Goal: Task Accomplishment & Management: Contribute content

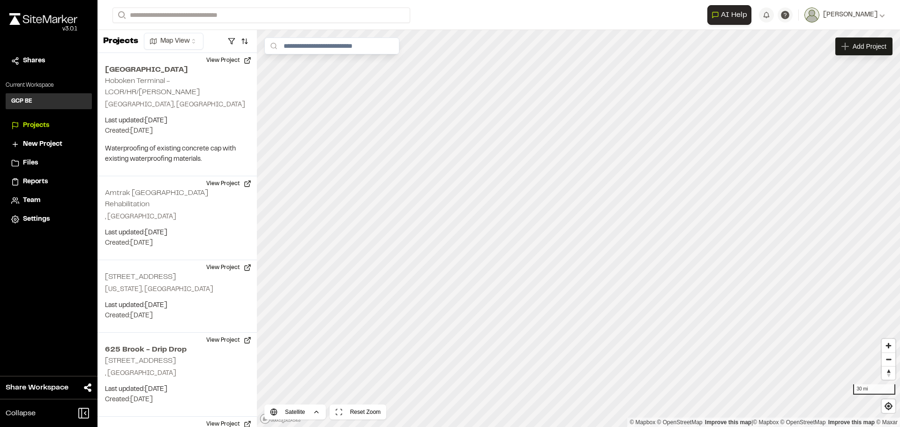
click at [37, 182] on span "Reports" at bounding box center [35, 182] width 25 height 10
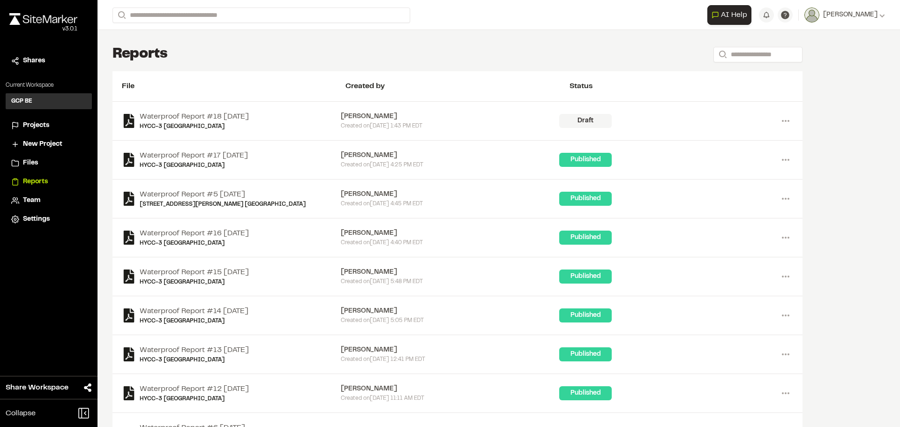
click at [596, 125] on div "Draft" at bounding box center [585, 121] width 53 height 14
click at [241, 114] on link "Waterproof Report #18 [DATE]" at bounding box center [194, 116] width 109 height 11
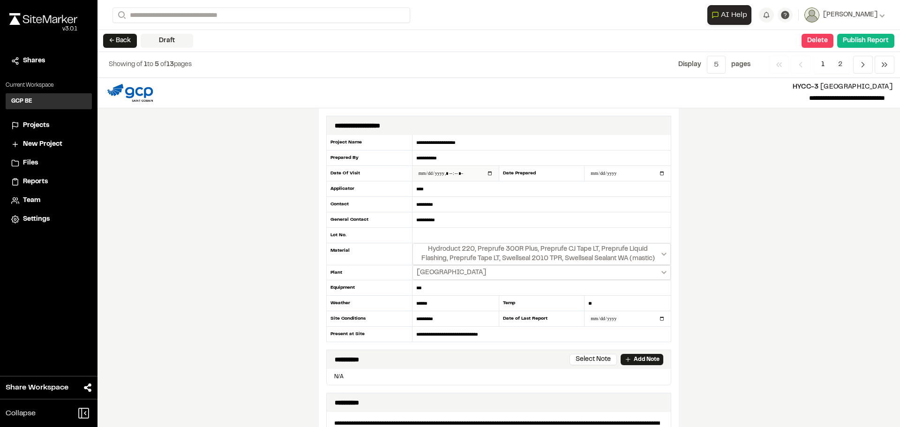
click at [457, 171] on input "datetime-local" at bounding box center [456, 173] width 86 height 15
click at [457, 175] on input "datetime-local" at bounding box center [456, 173] width 86 height 15
click at [486, 173] on input "datetime-local" at bounding box center [456, 173] width 86 height 15
type input "**********"
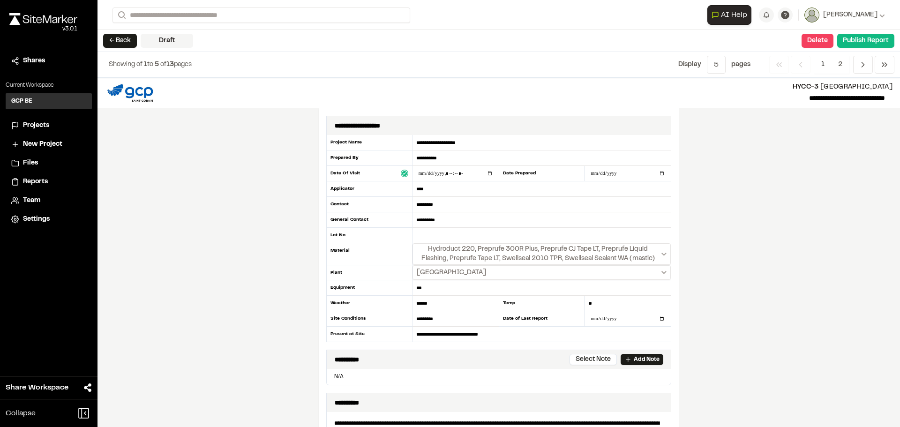
click at [778, 225] on div "**********" at bounding box center [499, 252] width 803 height 349
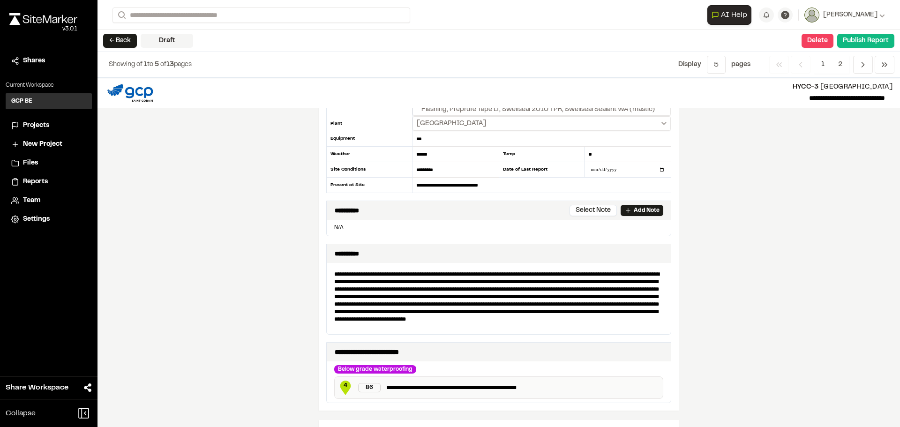
scroll to position [188, 0]
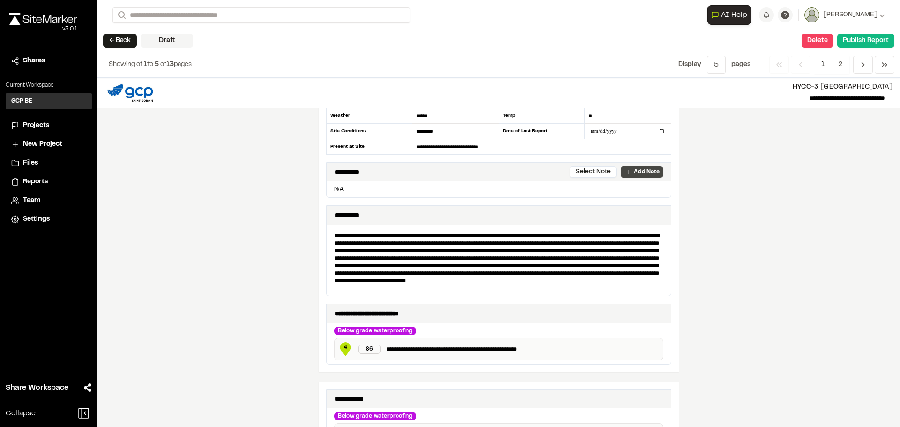
click at [651, 172] on p "Add Note" at bounding box center [647, 172] width 26 height 8
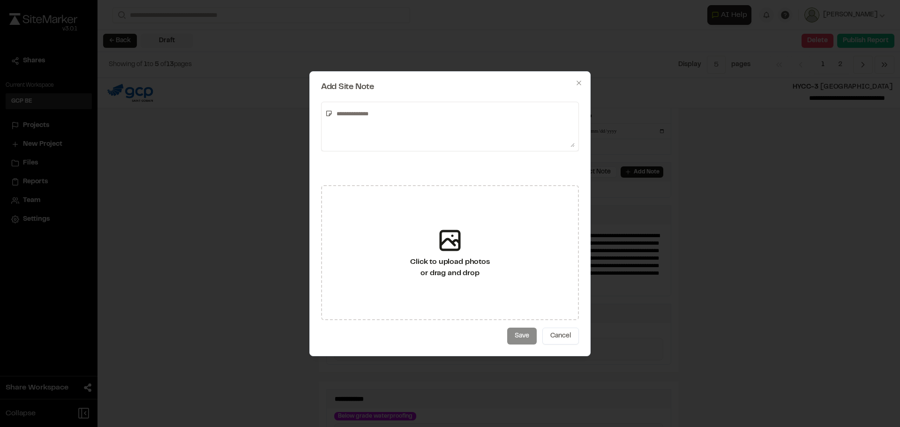
click at [397, 120] on textarea at bounding box center [454, 126] width 242 height 41
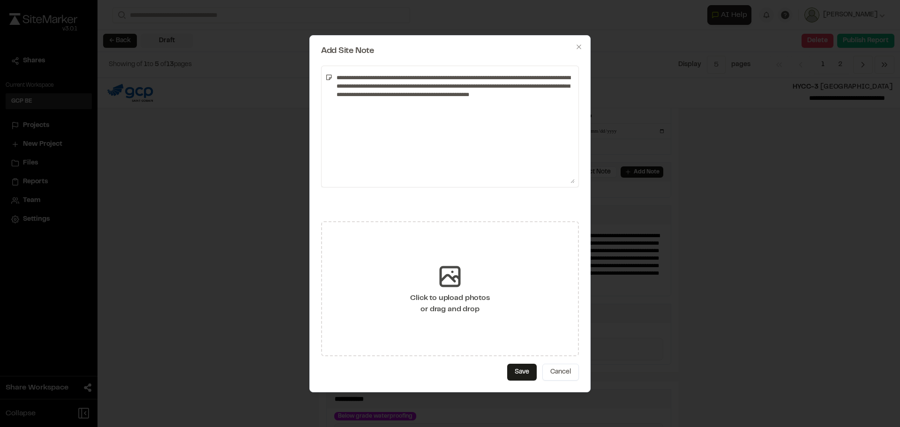
drag, startPoint x: 573, startPoint y: 146, endPoint x: 560, endPoint y: 228, distance: 83.1
click at [560, 228] on div "**********" at bounding box center [449, 213] width 281 height 357
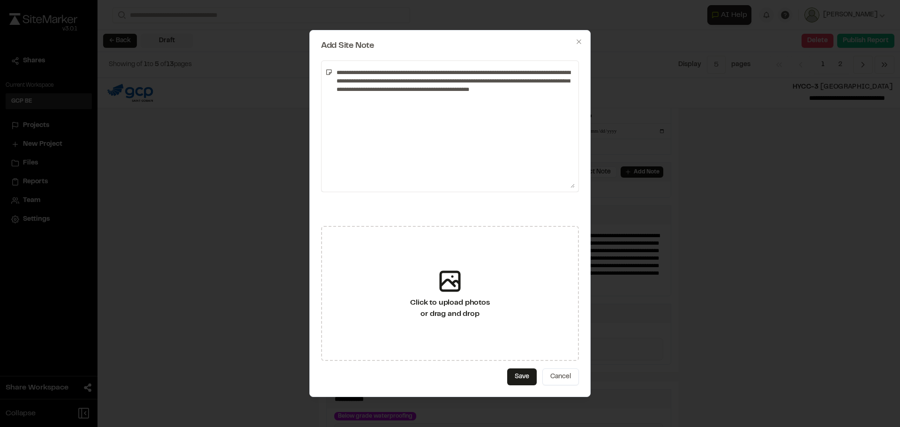
click at [546, 87] on textarea "**********" at bounding box center [454, 126] width 242 height 123
click at [413, 107] on textarea "**********" at bounding box center [454, 126] width 242 height 123
click at [435, 113] on textarea "**********" at bounding box center [454, 126] width 242 height 123
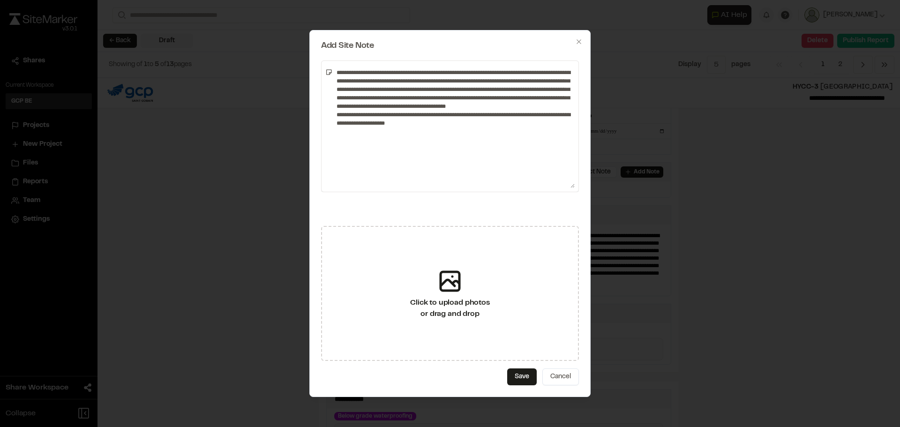
click at [426, 132] on textarea "**********" at bounding box center [454, 126] width 242 height 123
click at [524, 124] on textarea "**********" at bounding box center [454, 126] width 242 height 123
click at [520, 131] on textarea "**********" at bounding box center [454, 126] width 242 height 123
drag, startPoint x: 432, startPoint y: 140, endPoint x: 424, endPoint y: 144, distance: 8.4
click at [424, 144] on textarea "**********" at bounding box center [454, 126] width 242 height 123
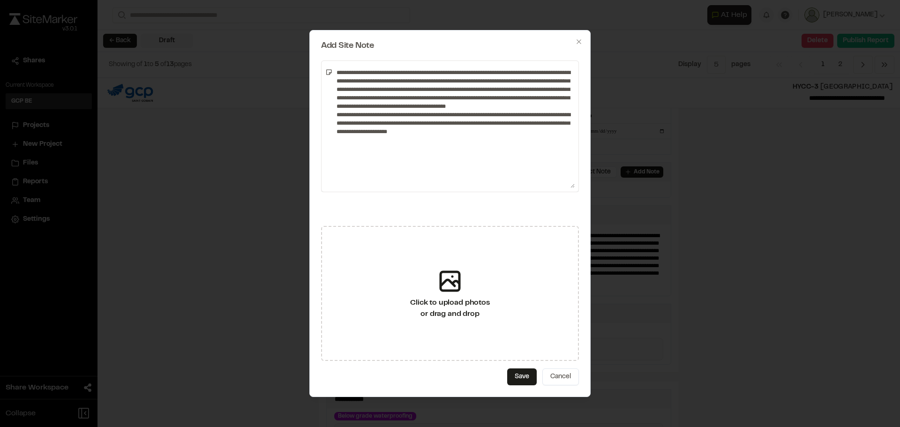
drag, startPoint x: 438, startPoint y: 139, endPoint x: 563, endPoint y: 145, distance: 124.9
click at [563, 145] on textarea "**********" at bounding box center [454, 126] width 242 height 123
drag, startPoint x: 443, startPoint y: 139, endPoint x: 424, endPoint y: 138, distance: 19.2
click at [424, 138] on textarea "**********" at bounding box center [454, 126] width 242 height 123
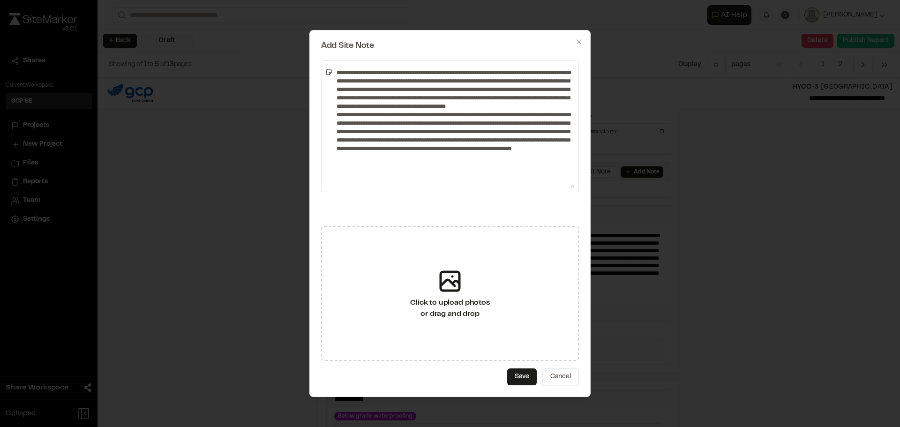
click at [408, 163] on textarea "**********" at bounding box center [454, 126] width 242 height 123
click at [429, 163] on textarea "**********" at bounding box center [454, 126] width 242 height 123
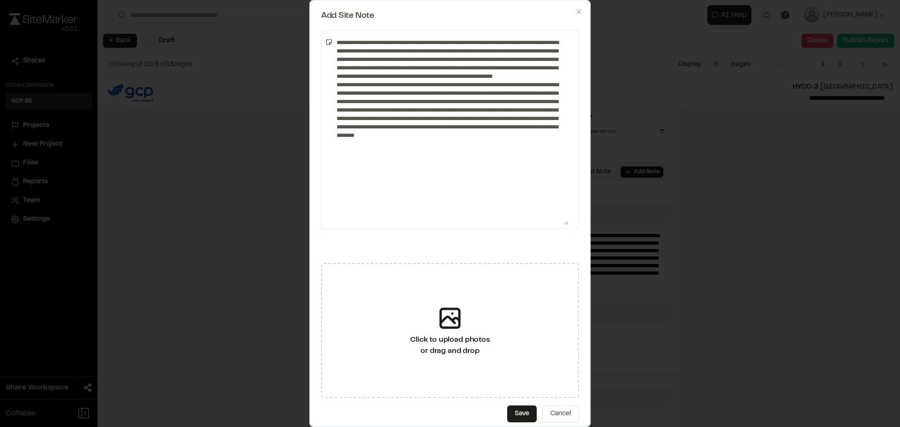
drag, startPoint x: 573, startPoint y: 186, endPoint x: 567, endPoint y: 259, distance: 73.4
click at [567, 259] on div "Add Site Note Click to upload photos or drag and drop Save Cancel Close" at bounding box center [449, 213] width 281 height 427
click at [486, 144] on textarea at bounding box center [450, 133] width 235 height 196
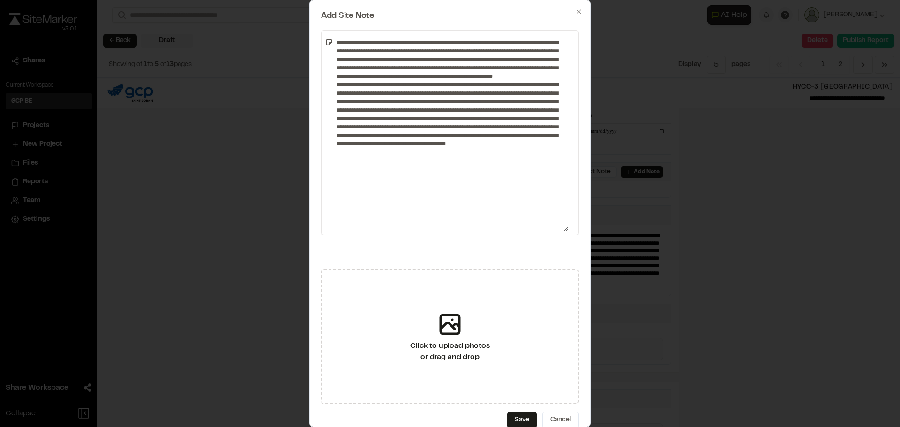
click at [557, 153] on textarea at bounding box center [450, 133] width 235 height 196
click at [339, 160] on textarea at bounding box center [450, 133] width 235 height 196
click at [363, 161] on textarea at bounding box center [450, 133] width 235 height 196
click at [544, 159] on textarea at bounding box center [450, 133] width 235 height 196
click at [398, 175] on textarea at bounding box center [450, 133] width 235 height 196
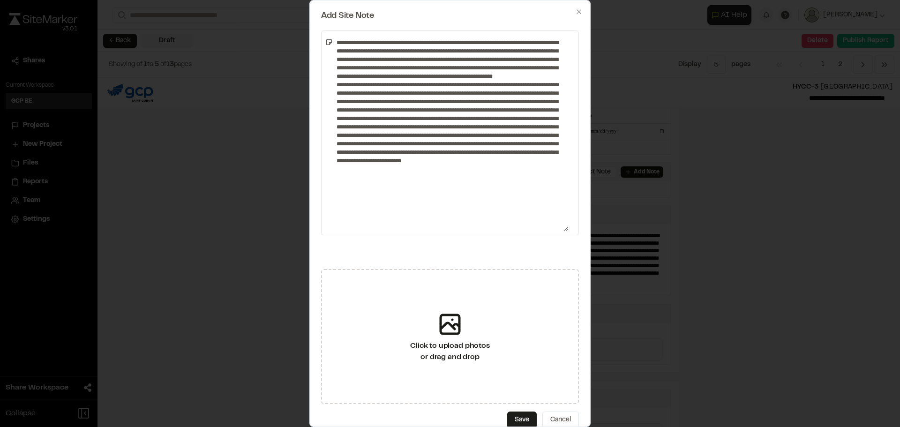
click at [366, 176] on textarea at bounding box center [450, 133] width 235 height 196
click at [366, 178] on textarea at bounding box center [450, 133] width 235 height 196
click at [441, 187] on textarea at bounding box center [450, 133] width 235 height 196
click at [422, 194] on textarea at bounding box center [450, 133] width 235 height 196
click at [445, 185] on textarea at bounding box center [450, 133] width 235 height 196
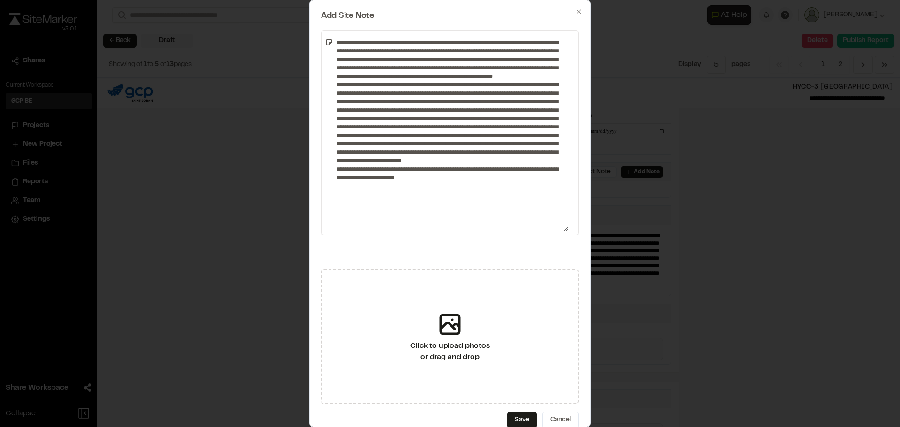
click at [468, 187] on textarea at bounding box center [450, 133] width 235 height 196
click at [472, 194] on textarea at bounding box center [450, 133] width 235 height 196
click at [451, 194] on textarea at bounding box center [450, 133] width 235 height 196
click at [489, 194] on textarea at bounding box center [450, 133] width 235 height 196
drag, startPoint x: 542, startPoint y: 194, endPoint x: 547, endPoint y: 194, distance: 5.6
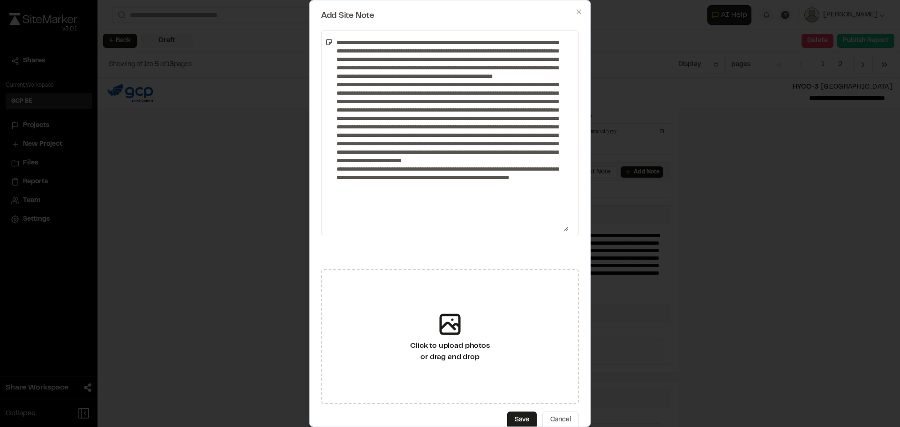
click at [542, 194] on textarea at bounding box center [450, 133] width 235 height 196
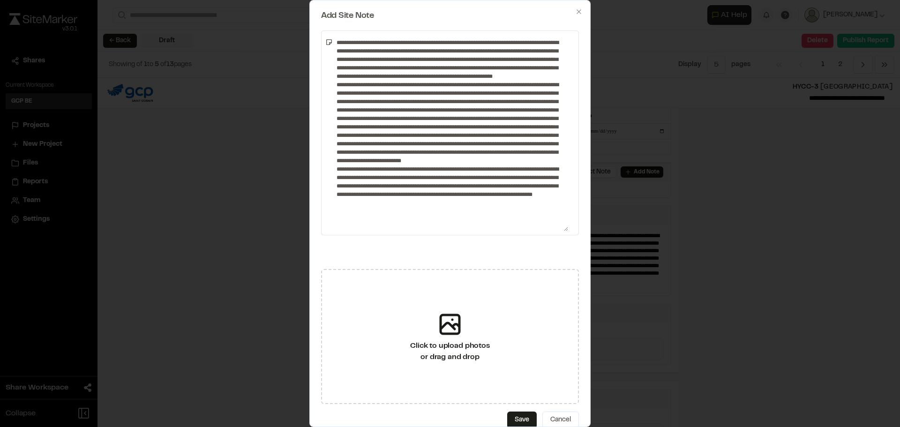
click at [488, 214] on textarea at bounding box center [450, 133] width 235 height 196
click at [498, 219] on textarea at bounding box center [450, 133] width 235 height 196
click at [559, 202] on textarea at bounding box center [450, 133] width 235 height 196
click at [380, 218] on textarea at bounding box center [450, 133] width 235 height 196
click at [526, 213] on textarea at bounding box center [450, 133] width 235 height 196
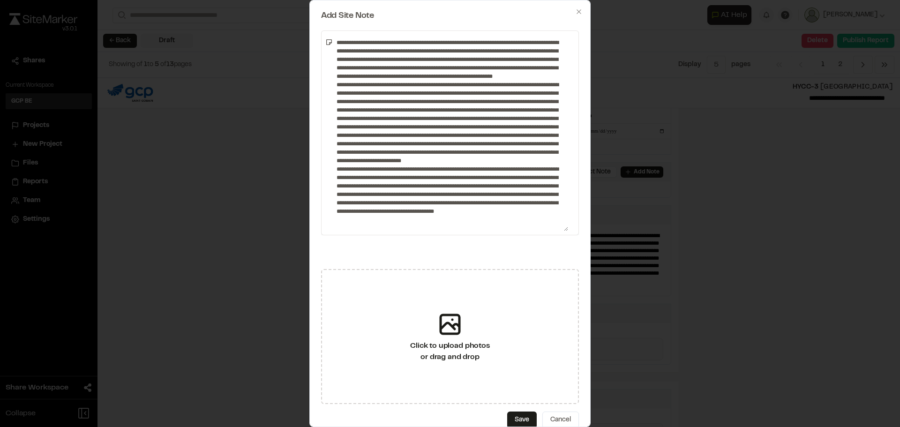
scroll to position [8, 0]
click at [407, 230] on textarea at bounding box center [450, 133] width 235 height 196
click at [464, 229] on textarea at bounding box center [450, 133] width 235 height 196
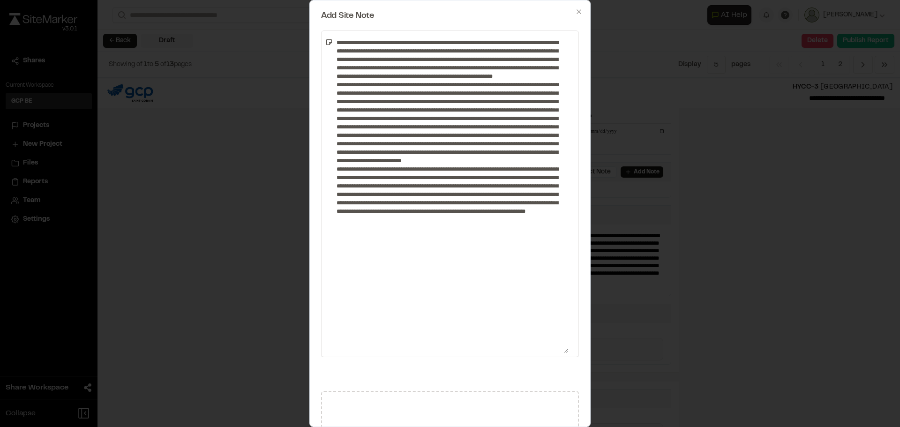
drag, startPoint x: 563, startPoint y: 230, endPoint x: 566, endPoint y: 354, distance: 123.8
click at [566, 354] on div at bounding box center [450, 193] width 258 height 327
click at [442, 239] on textarea at bounding box center [450, 195] width 235 height 320
click at [430, 234] on textarea at bounding box center [450, 195] width 235 height 320
paste textarea "**********"
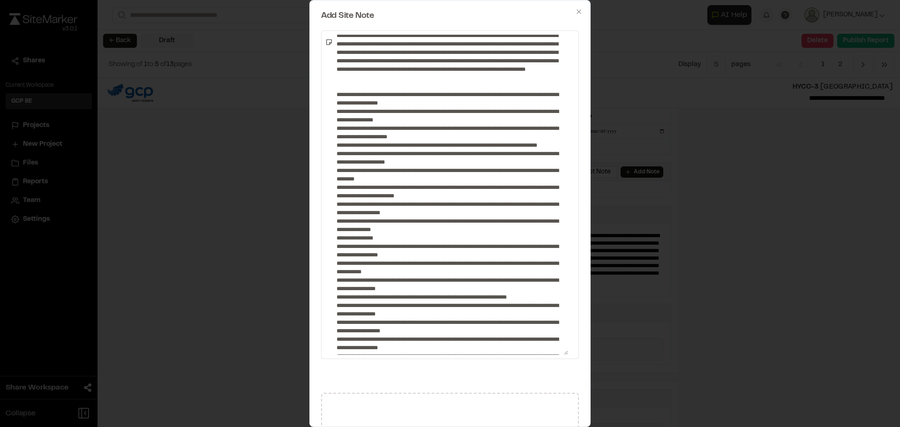
scroll to position [133, 0]
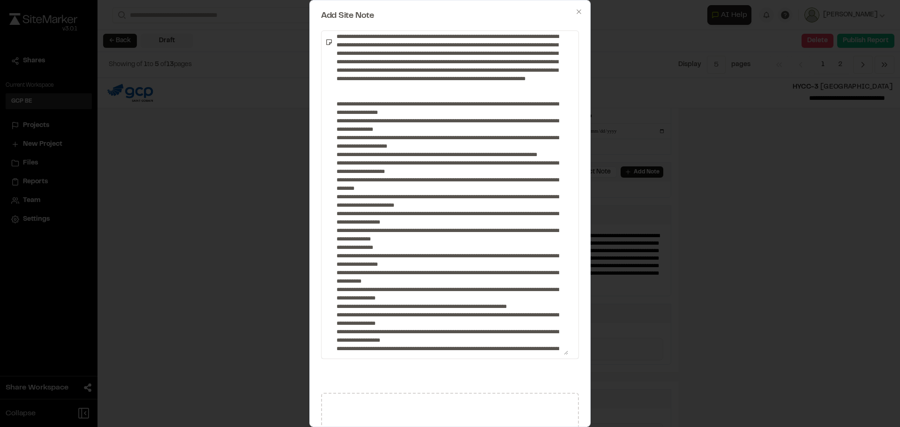
click at [334, 123] on textarea at bounding box center [450, 195] width 235 height 320
click at [387, 120] on textarea at bounding box center [450, 195] width 235 height 320
click at [500, 120] on textarea at bounding box center [450, 195] width 235 height 320
click at [333, 154] on textarea at bounding box center [450, 195] width 235 height 320
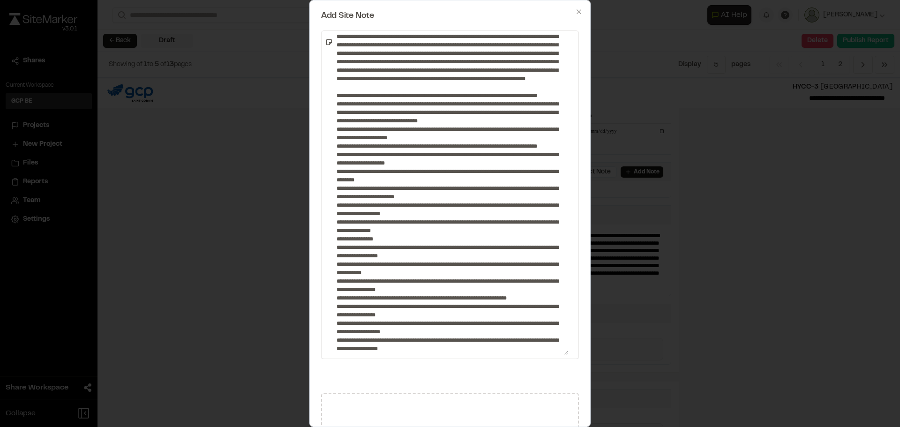
click at [333, 165] on textarea at bounding box center [450, 195] width 235 height 320
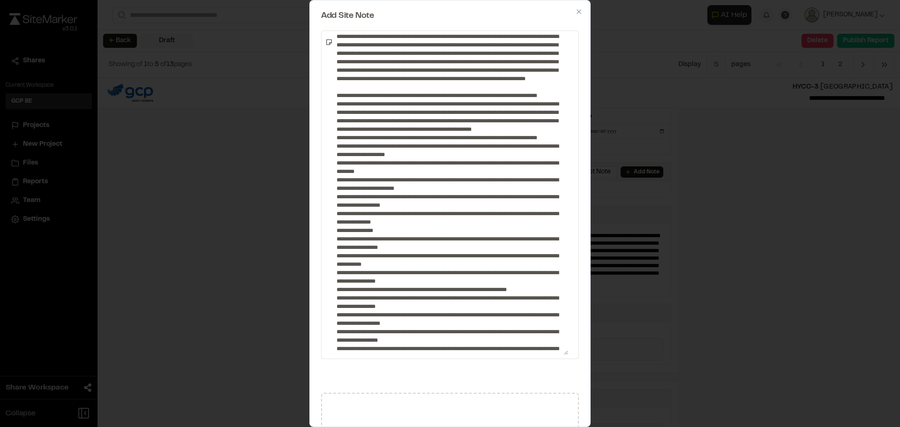
click at [333, 179] on textarea at bounding box center [450, 195] width 235 height 320
click at [333, 195] on textarea at bounding box center [450, 195] width 235 height 320
click at [333, 208] on textarea at bounding box center [450, 195] width 235 height 320
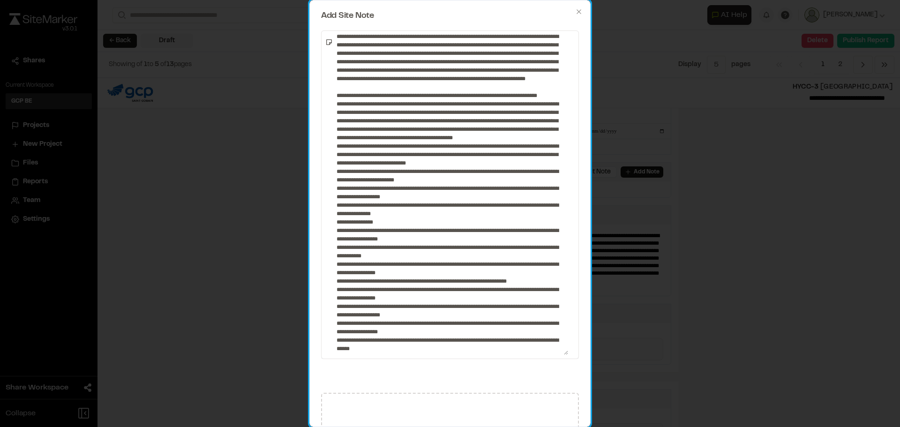
click at [329, 213] on div at bounding box center [450, 194] width 258 height 329
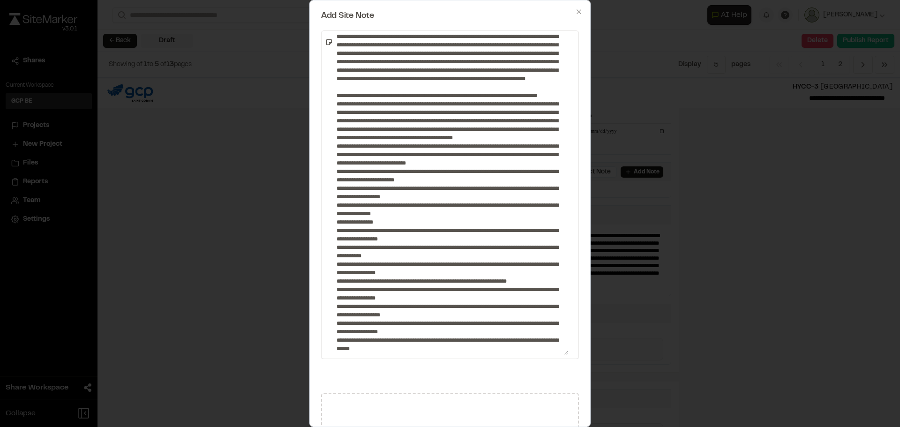
click at [334, 213] on textarea at bounding box center [450, 195] width 235 height 320
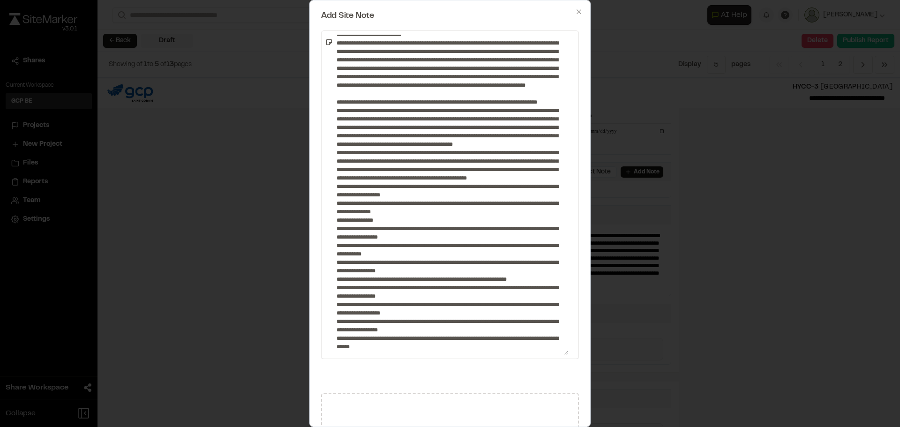
click at [333, 231] on textarea at bounding box center [450, 195] width 235 height 320
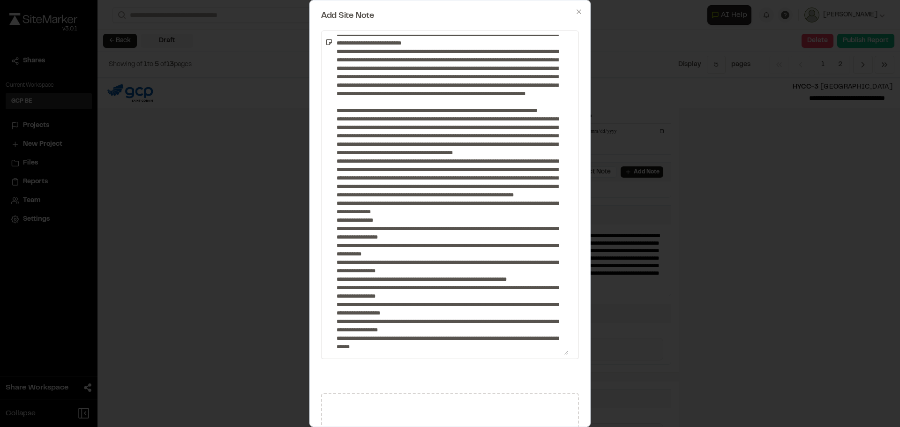
click at [333, 241] on textarea at bounding box center [450, 195] width 235 height 320
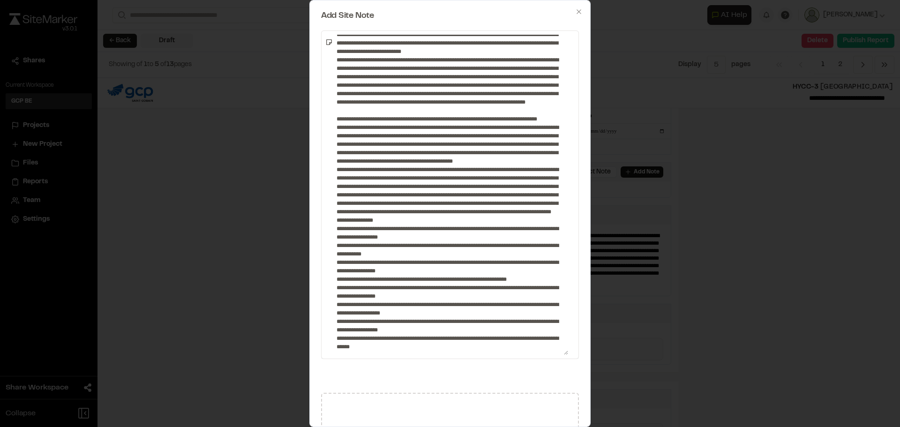
click at [333, 249] on textarea at bounding box center [450, 195] width 235 height 320
click at [333, 257] on textarea at bounding box center [450, 195] width 235 height 320
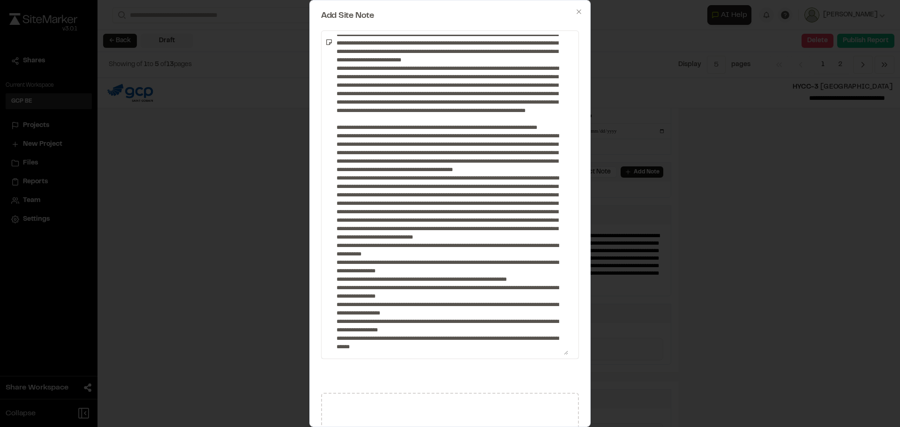
click at [333, 264] on textarea at bounding box center [450, 195] width 235 height 320
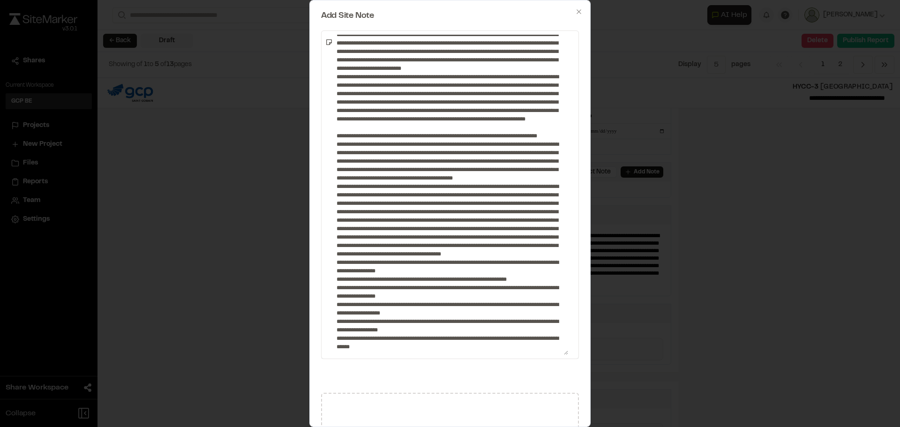
click at [333, 273] on textarea at bounding box center [450, 195] width 235 height 320
click at [333, 280] on textarea at bounding box center [450, 195] width 235 height 320
click at [333, 291] on textarea at bounding box center [450, 195] width 235 height 320
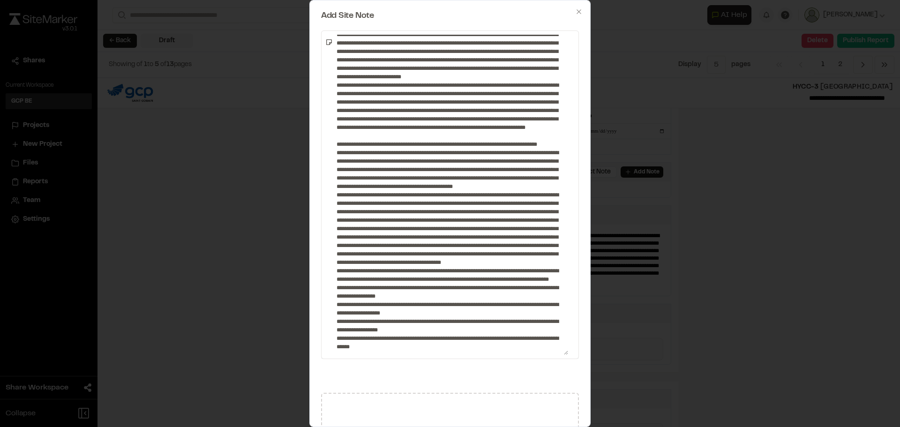
click at [333, 297] on textarea at bounding box center [450, 195] width 235 height 320
click at [333, 305] on textarea at bounding box center [450, 195] width 235 height 320
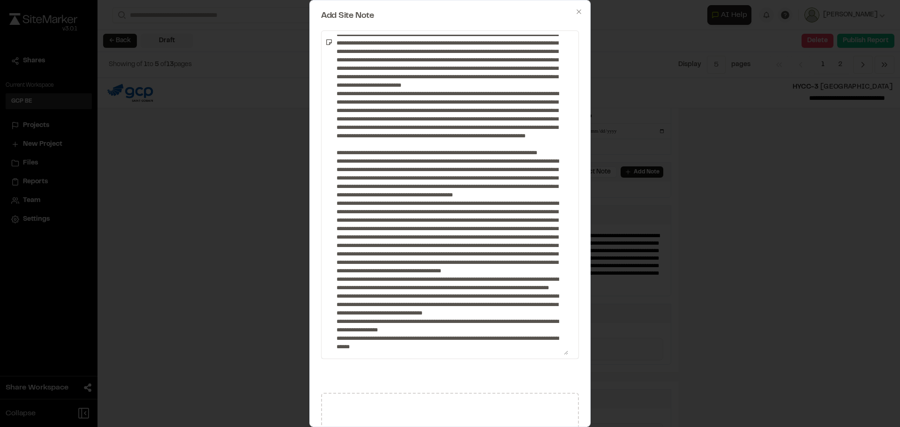
scroll to position [135, 0]
click at [333, 322] on textarea at bounding box center [450, 195] width 235 height 320
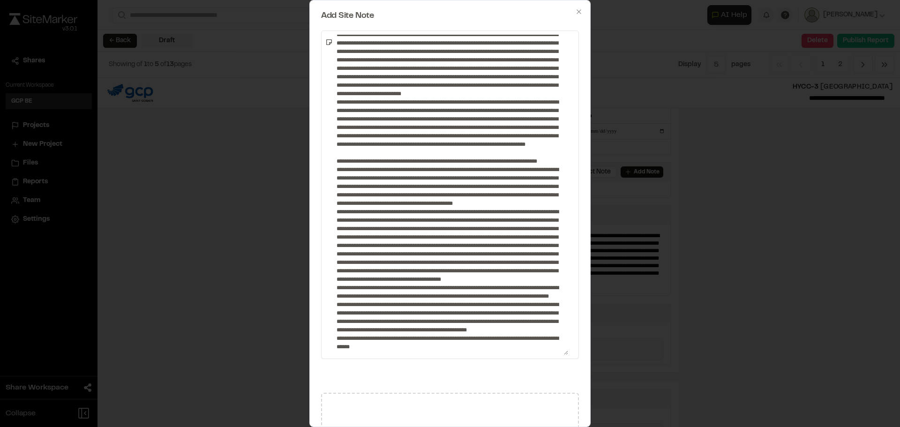
click at [333, 335] on textarea at bounding box center [450, 195] width 235 height 320
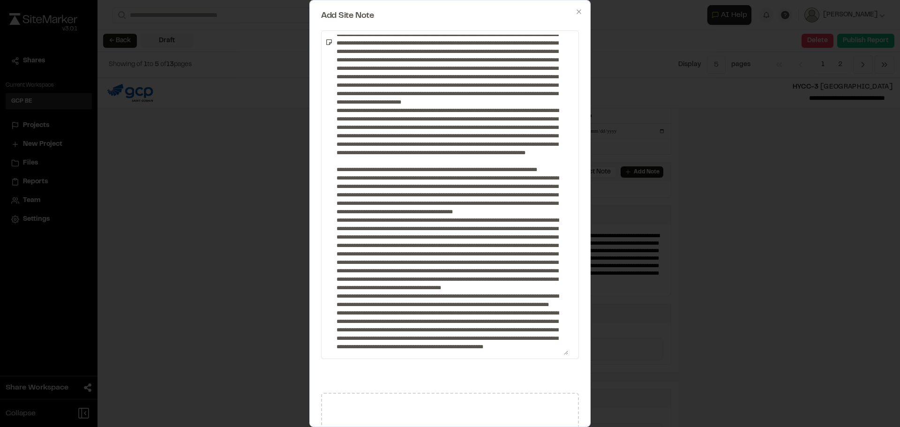
scroll to position [126, 0]
drag, startPoint x: 501, startPoint y: 330, endPoint x: 476, endPoint y: 329, distance: 25.4
click at [476, 329] on textarea at bounding box center [450, 195] width 235 height 320
drag, startPoint x: 364, startPoint y: 295, endPoint x: 336, endPoint y: 294, distance: 28.2
click at [336, 294] on textarea at bounding box center [450, 195] width 235 height 320
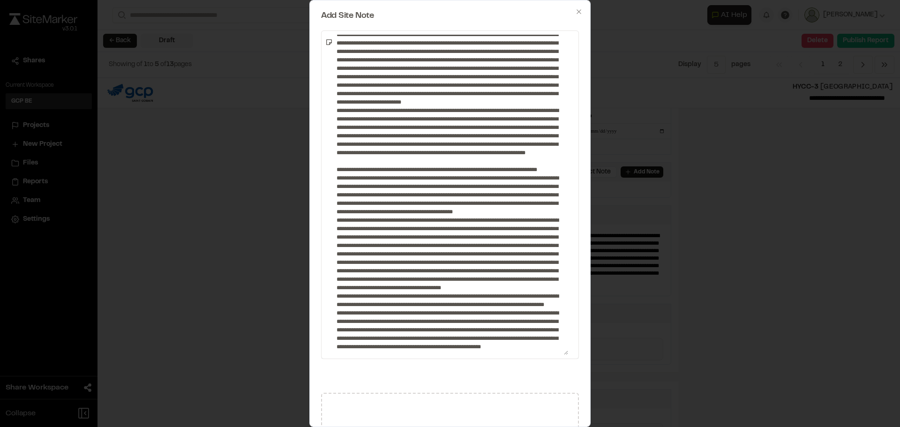
drag, startPoint x: 356, startPoint y: 296, endPoint x: 337, endPoint y: 295, distance: 19.2
click at [337, 295] on textarea at bounding box center [450, 195] width 235 height 320
click at [510, 299] on textarea at bounding box center [450, 195] width 235 height 320
drag, startPoint x: 508, startPoint y: 314, endPoint x: 481, endPoint y: 314, distance: 27.2
click at [481, 314] on textarea at bounding box center [450, 195] width 235 height 320
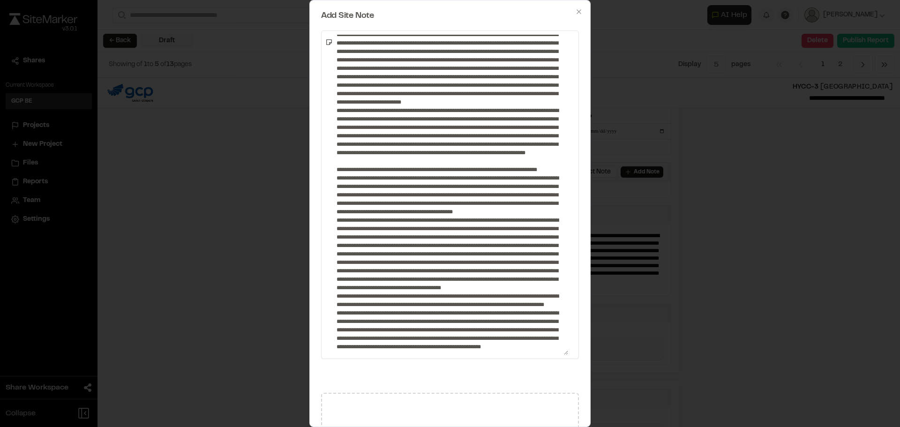
paste textarea
drag, startPoint x: 517, startPoint y: 279, endPoint x: 490, endPoint y: 281, distance: 27.3
click at [490, 281] on textarea at bounding box center [450, 195] width 235 height 320
paste textarea
drag, startPoint x: 467, startPoint y: 279, endPoint x: 438, endPoint y: 282, distance: 28.3
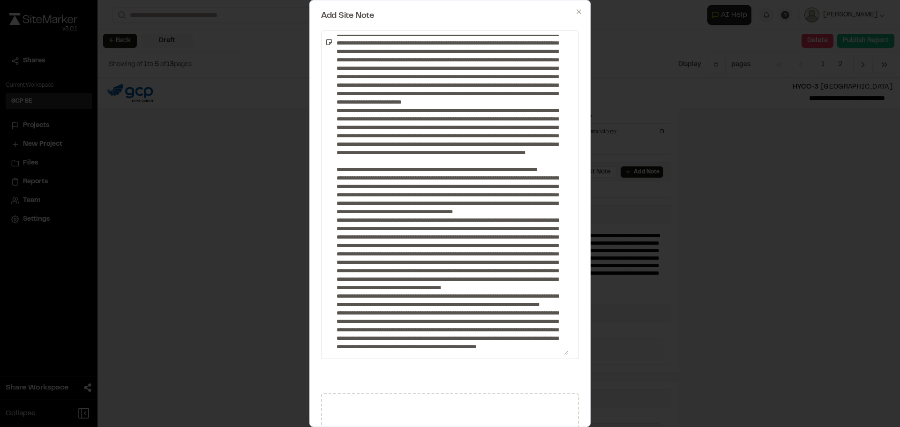
click at [438, 282] on textarea at bounding box center [450, 195] width 235 height 320
paste textarea
drag, startPoint x: 496, startPoint y: 271, endPoint x: 468, endPoint y: 273, distance: 27.8
click at [468, 273] on textarea at bounding box center [450, 195] width 235 height 320
paste textarea
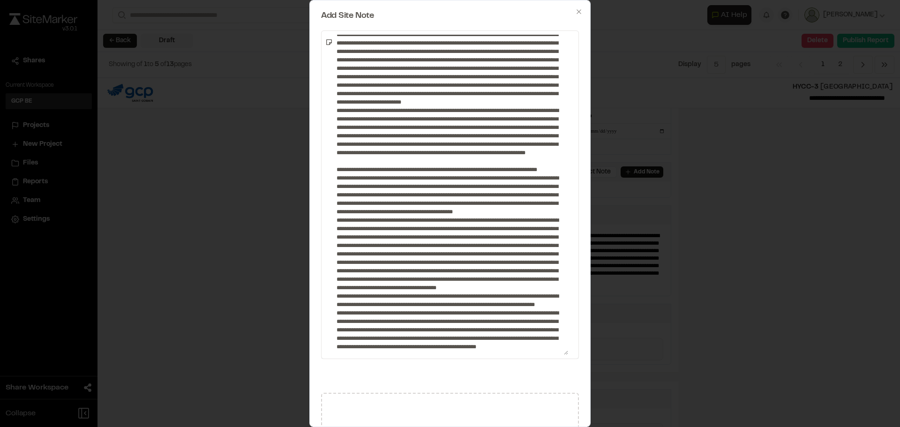
drag, startPoint x: 433, startPoint y: 270, endPoint x: 406, endPoint y: 273, distance: 27.9
click at [406, 273] on textarea at bounding box center [450, 195] width 235 height 320
paste textarea
drag, startPoint x: 364, startPoint y: 270, endPoint x: 337, endPoint y: 270, distance: 27.2
click at [337, 270] on textarea at bounding box center [450, 195] width 235 height 320
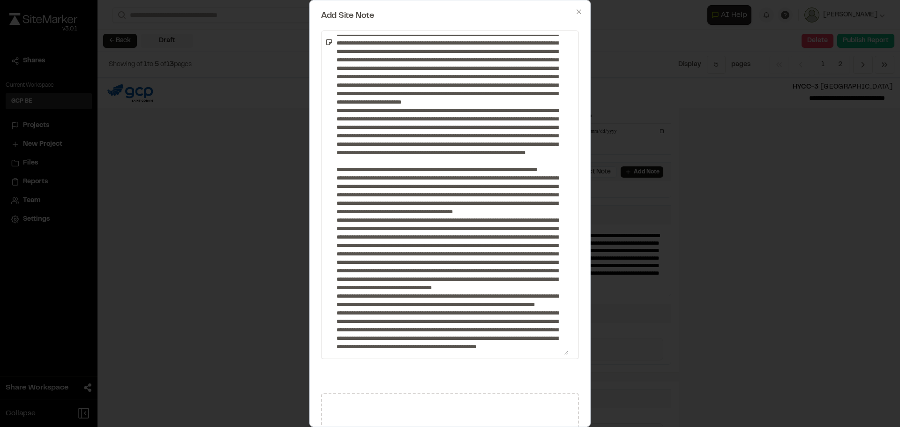
paste textarea
drag, startPoint x: 415, startPoint y: 237, endPoint x: 386, endPoint y: 239, distance: 29.2
click at [386, 239] on textarea at bounding box center [450, 195] width 235 height 320
paste textarea
drag, startPoint x: 365, startPoint y: 245, endPoint x: 338, endPoint y: 246, distance: 27.2
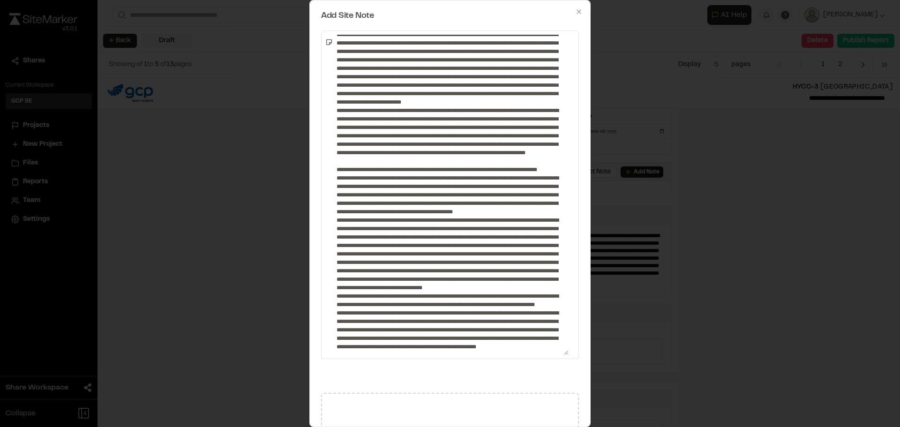
click at [338, 246] on textarea at bounding box center [450, 195] width 235 height 320
paste textarea
drag, startPoint x: 362, startPoint y: 186, endPoint x: 335, endPoint y: 189, distance: 27.9
click at [335, 189] on textarea at bounding box center [450, 195] width 235 height 320
paste textarea
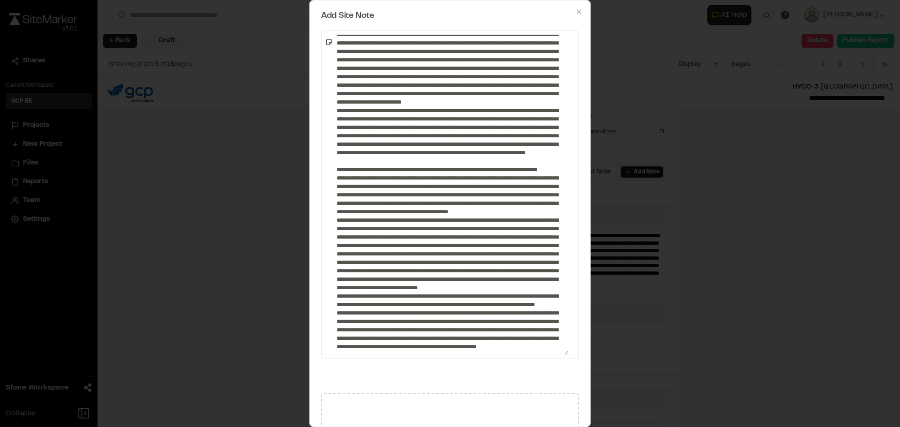
drag, startPoint x: 534, startPoint y: 169, endPoint x: 509, endPoint y: 171, distance: 25.4
click at [509, 171] on textarea at bounding box center [450, 195] width 235 height 320
paste textarea
drag, startPoint x: 374, startPoint y: 168, endPoint x: 347, endPoint y: 169, distance: 27.7
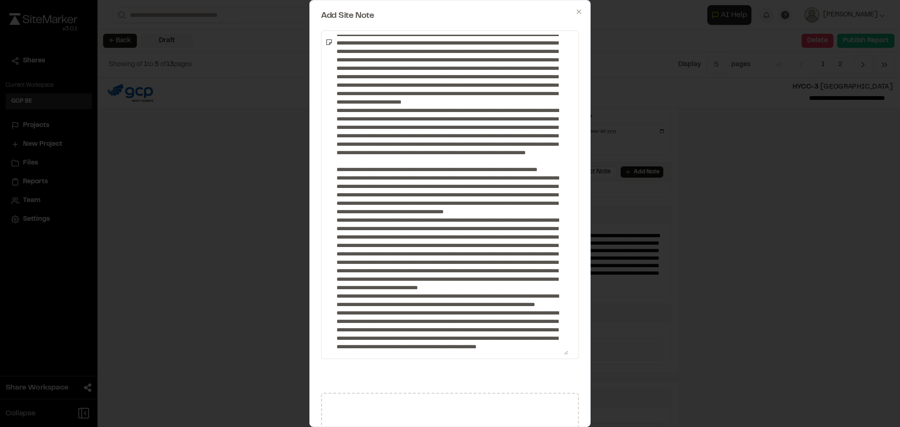
click at [347, 169] on textarea at bounding box center [450, 195] width 235 height 320
paste textarea
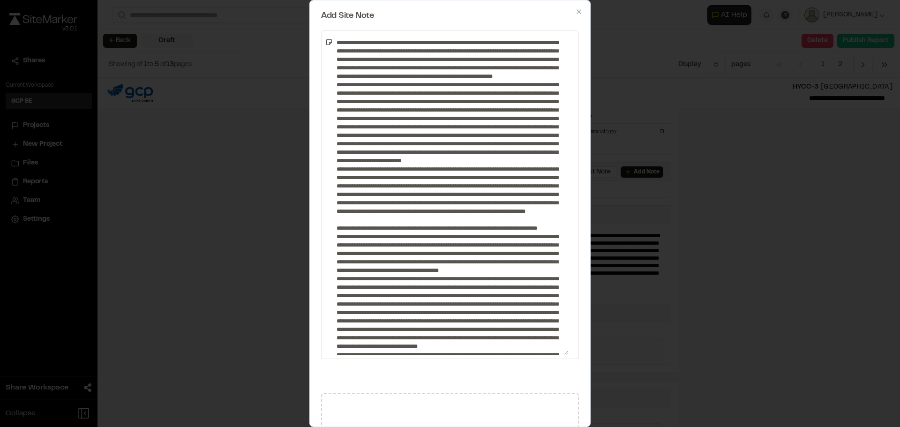
click at [490, 235] on textarea at bounding box center [450, 195] width 235 height 320
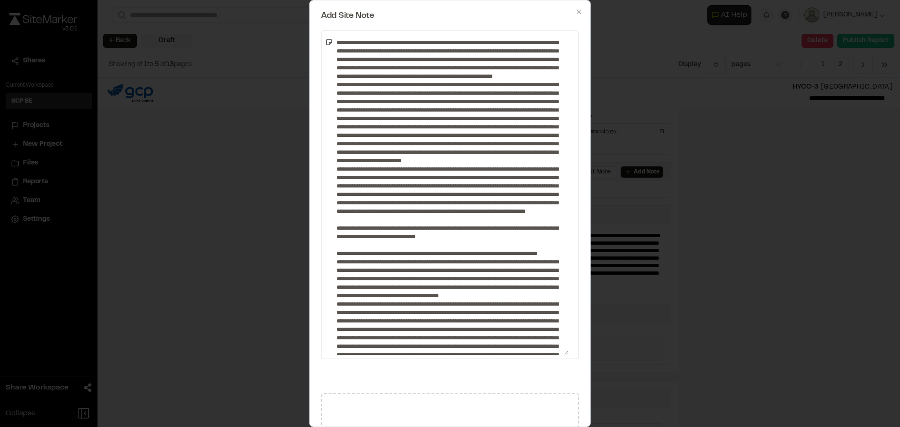
click at [490, 264] on textarea at bounding box center [450, 195] width 235 height 320
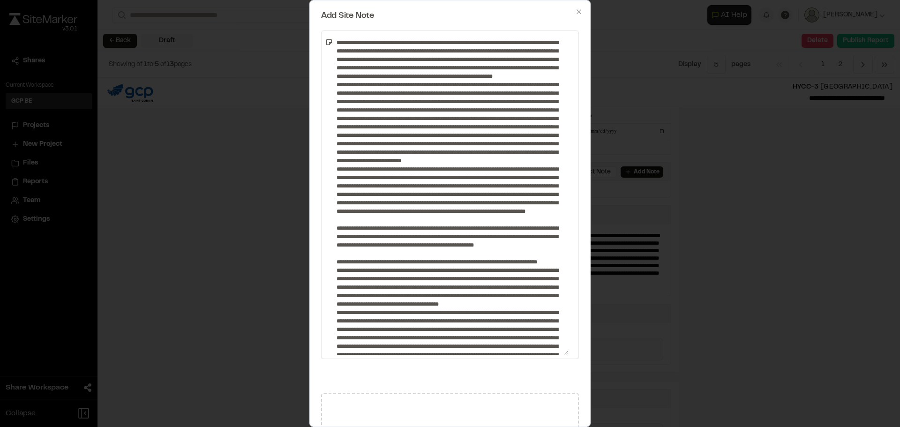
drag, startPoint x: 366, startPoint y: 279, endPoint x: 390, endPoint y: 285, distance: 25.1
click at [390, 285] on textarea at bounding box center [450, 195] width 235 height 320
click at [380, 279] on textarea at bounding box center [450, 195] width 235 height 320
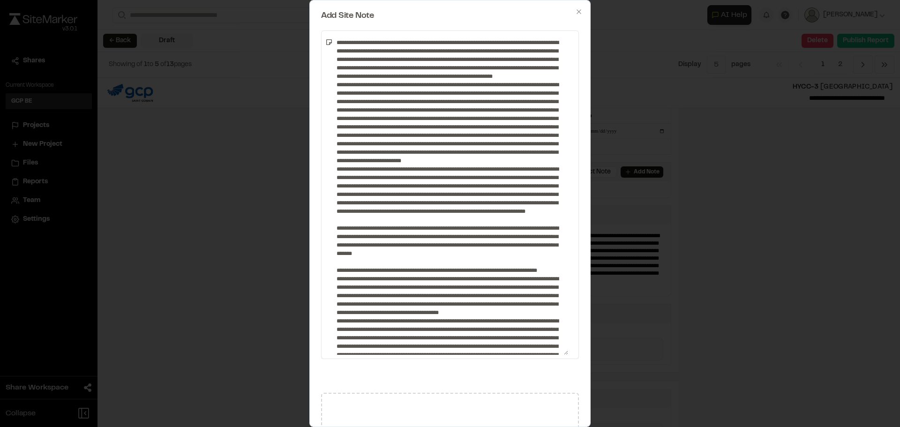
click at [541, 254] on textarea at bounding box center [450, 195] width 235 height 320
drag, startPoint x: 481, startPoint y: 261, endPoint x: 508, endPoint y: 266, distance: 27.7
click at [481, 261] on textarea at bounding box center [450, 195] width 235 height 320
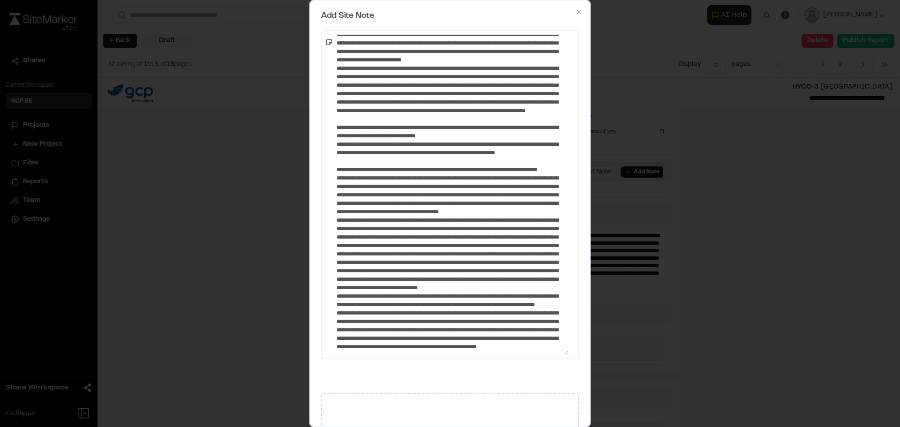
click at [467, 205] on textarea at bounding box center [450, 195] width 235 height 320
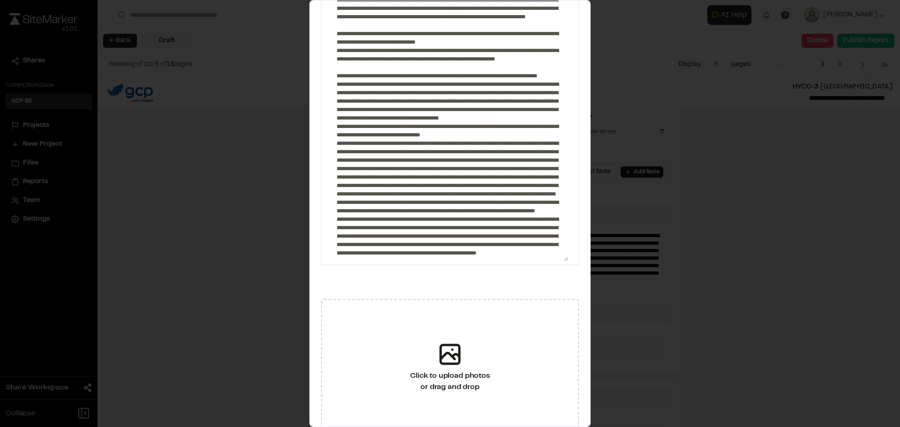
scroll to position [137, 0]
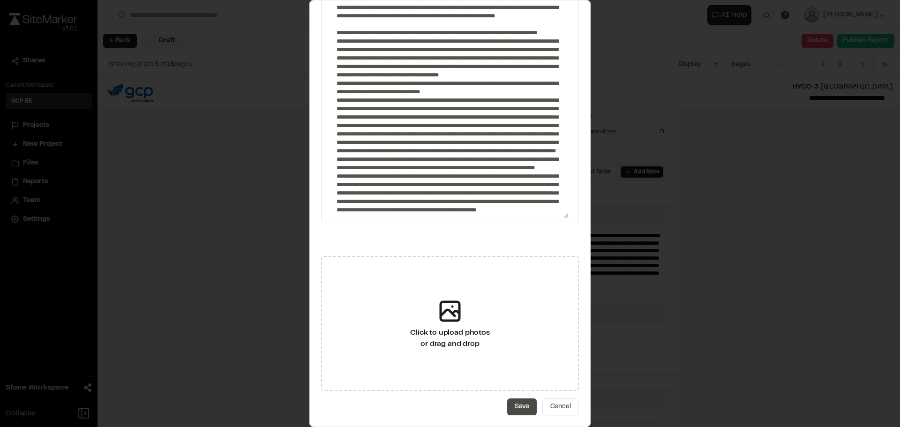
type textarea "**********"
click at [508, 405] on button "Save" at bounding box center [522, 407] width 30 height 17
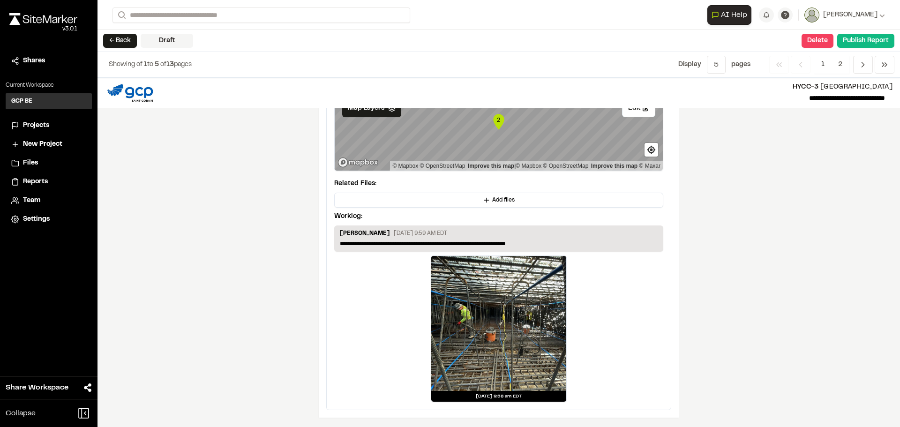
scroll to position [2166, 0]
click at [844, 68] on span "2" at bounding box center [840, 65] width 18 height 18
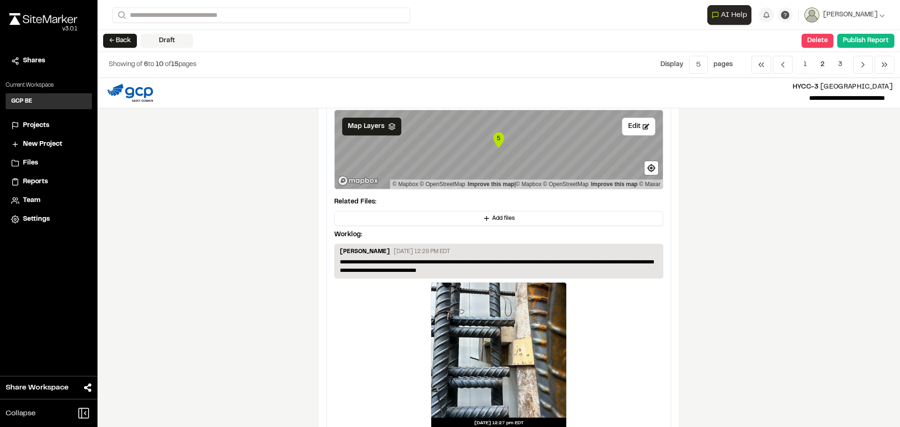
scroll to position [1770, 0]
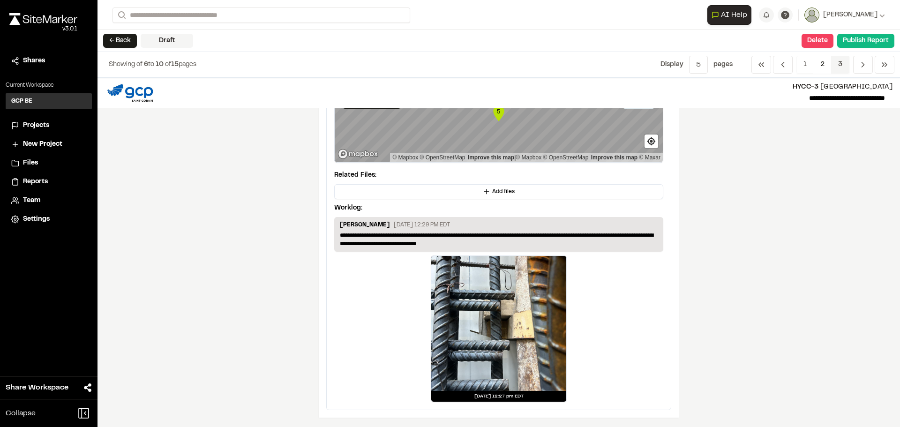
click at [844, 66] on span "3" at bounding box center [840, 65] width 18 height 18
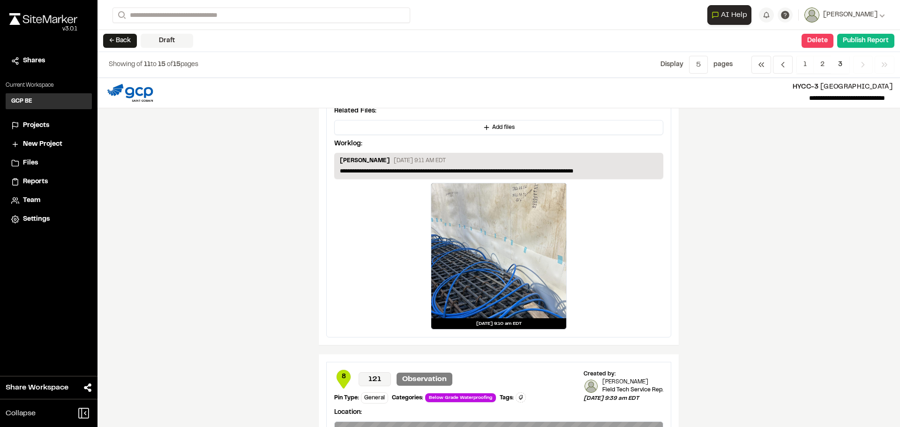
scroll to position [610, 0]
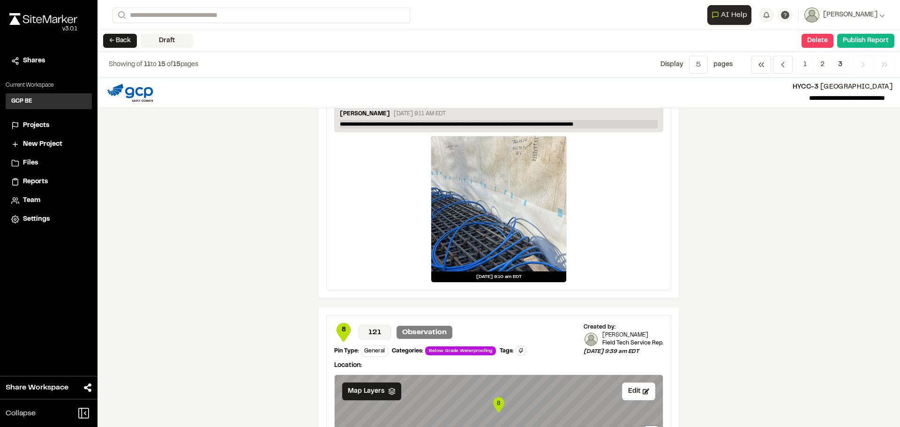
click at [590, 125] on p "**********" at bounding box center [499, 124] width 318 height 8
click at [713, 185] on div "**********" at bounding box center [499, 252] width 803 height 349
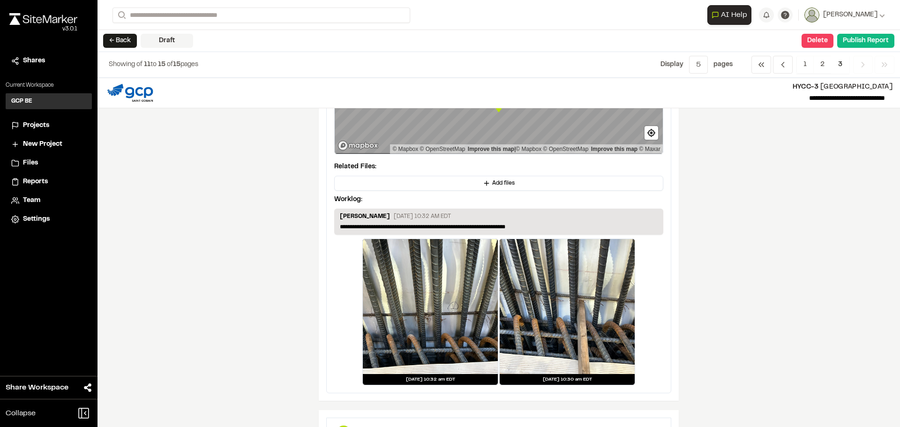
scroll to position [1266, 0]
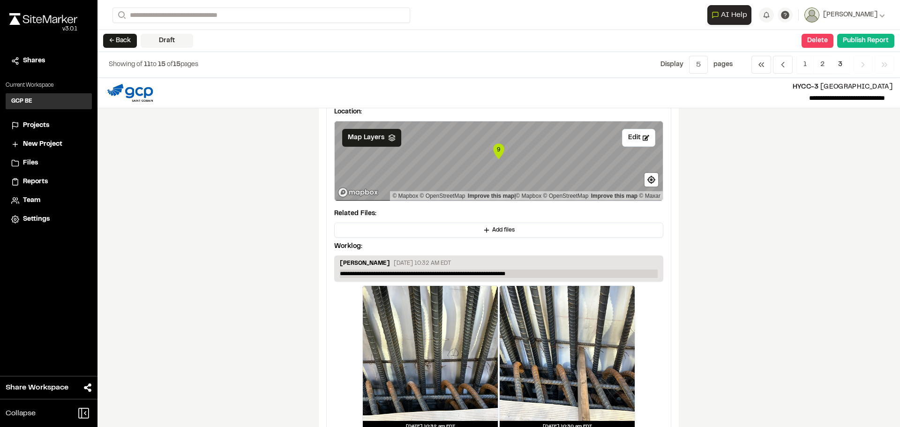
click at [526, 274] on p "**********" at bounding box center [499, 274] width 318 height 8
click at [562, 275] on p "**********" at bounding box center [499, 274] width 318 height 8
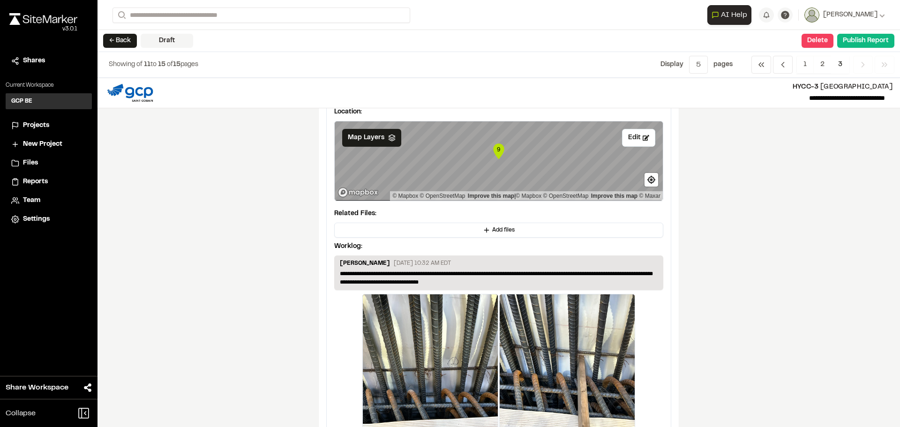
click at [792, 262] on div "**********" at bounding box center [499, 252] width 803 height 349
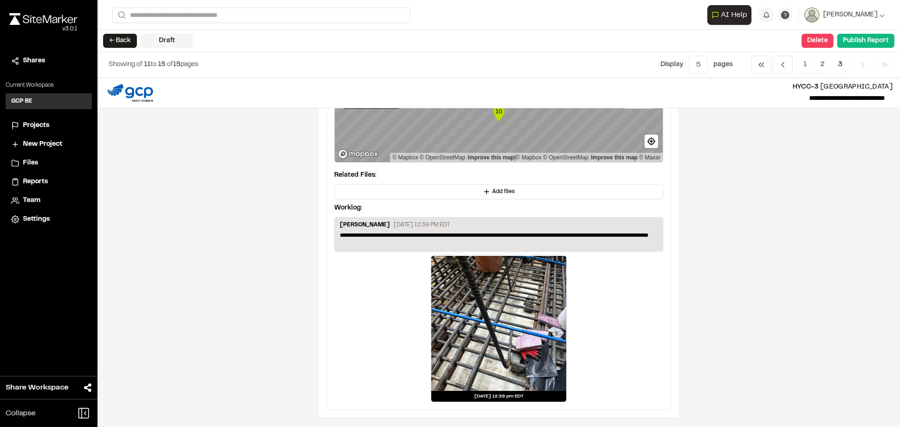
scroll to position [1719, 0]
click at [492, 188] on span "Add files" at bounding box center [503, 192] width 23 height 8
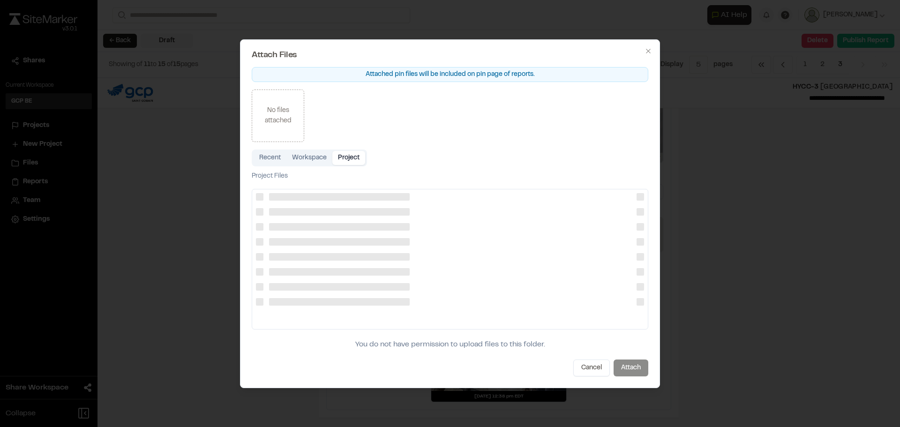
click at [358, 160] on button "Project" at bounding box center [348, 158] width 33 height 14
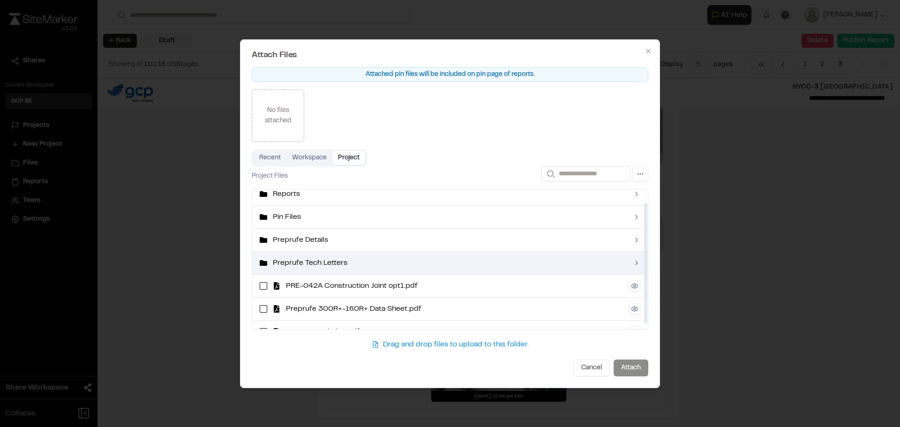
scroll to position [0, 0]
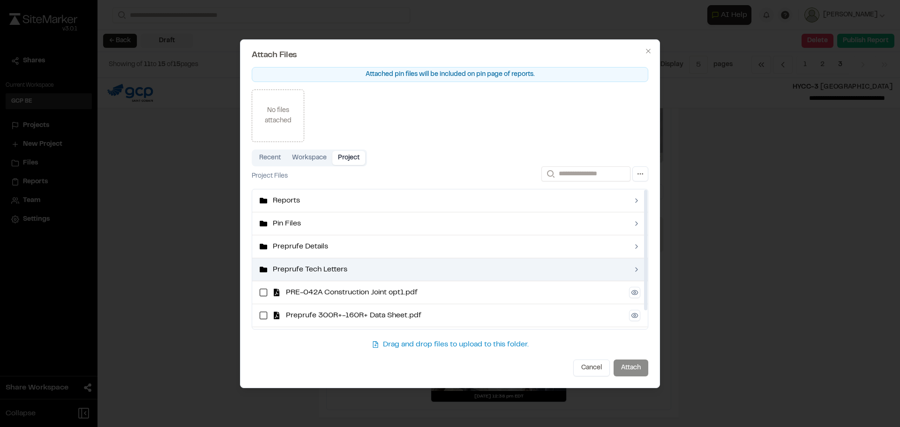
click at [353, 270] on span "Preprufe Tech Letters" at bounding box center [450, 269] width 355 height 11
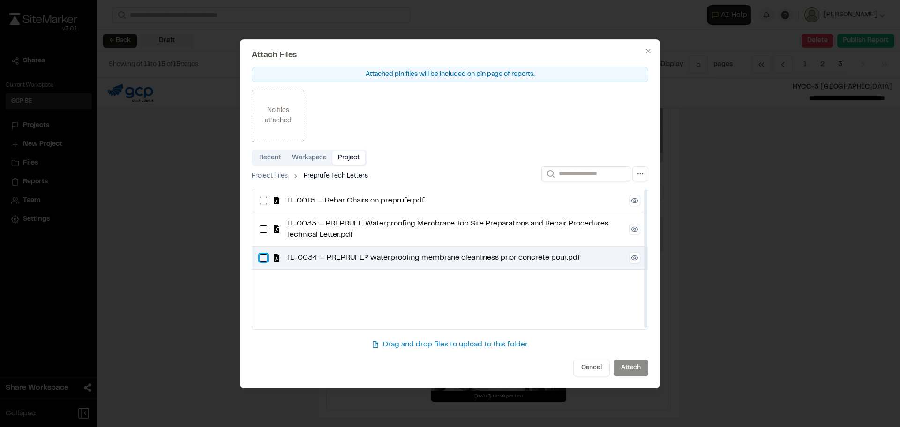
click at [262, 258] on pour\ "button" at bounding box center [264, 258] width 8 height 8
click at [638, 365] on button "Attach" at bounding box center [631, 368] width 35 height 17
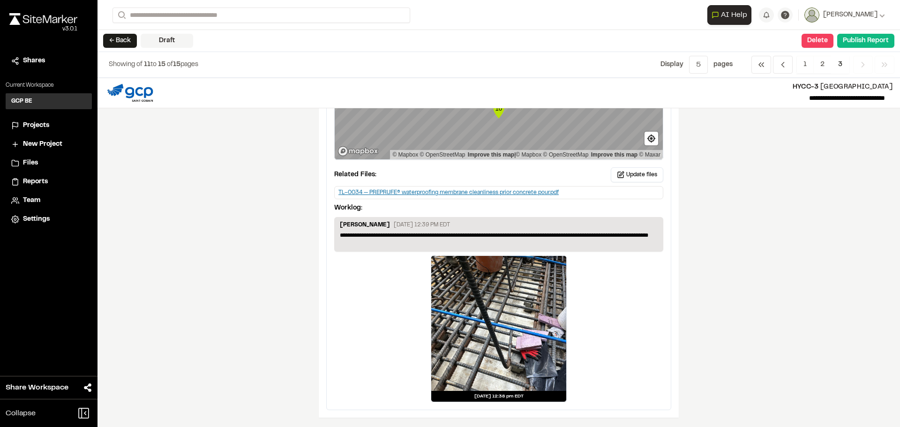
scroll to position [1722, 0]
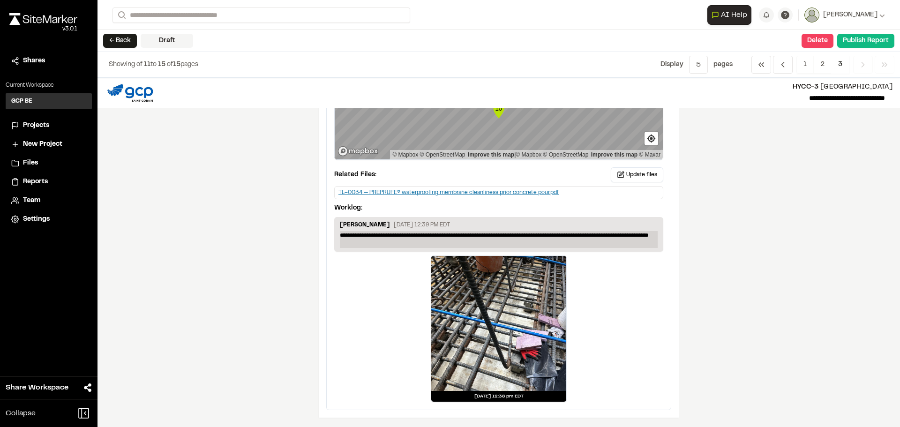
click at [370, 241] on p "**********" at bounding box center [499, 239] width 318 height 17
click at [782, 271] on div "**********" at bounding box center [499, 252] width 803 height 349
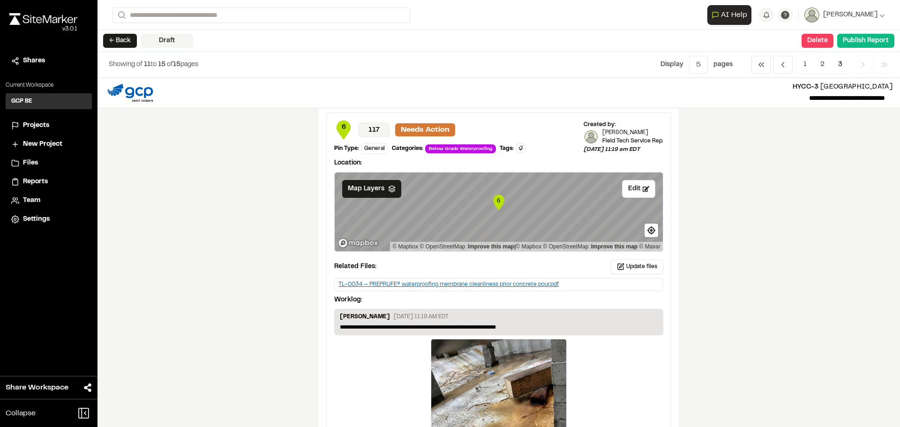
scroll to position [0, 0]
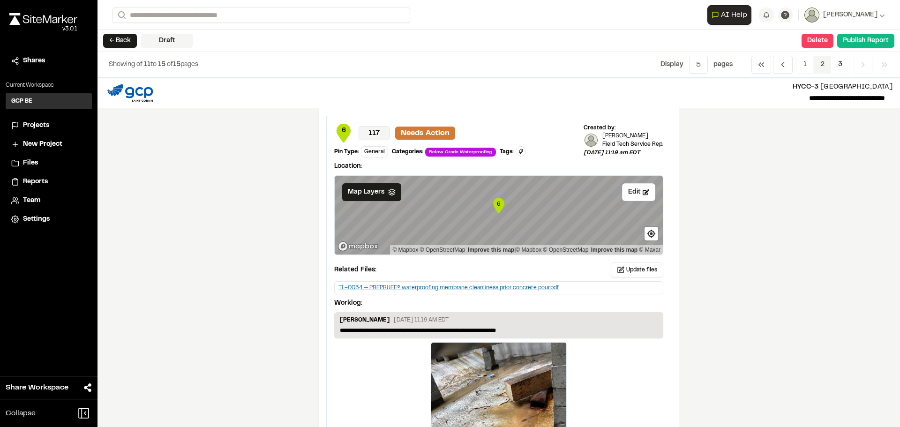
click at [821, 63] on span "2" at bounding box center [823, 65] width 18 height 18
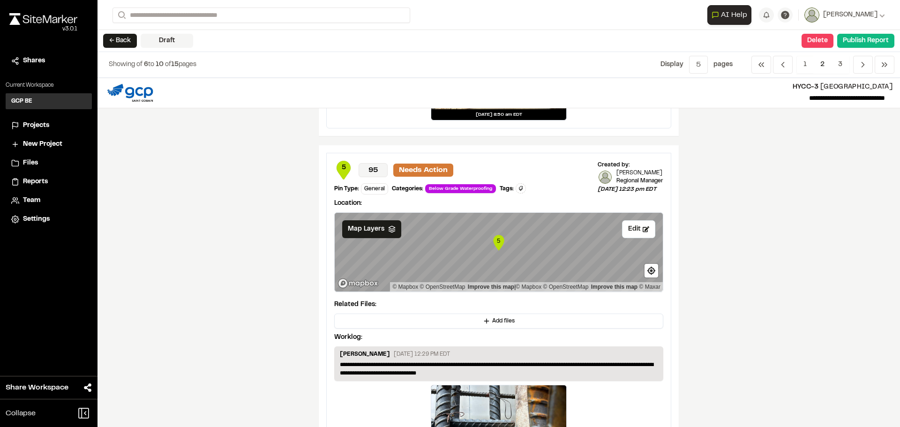
scroll to position [1770, 0]
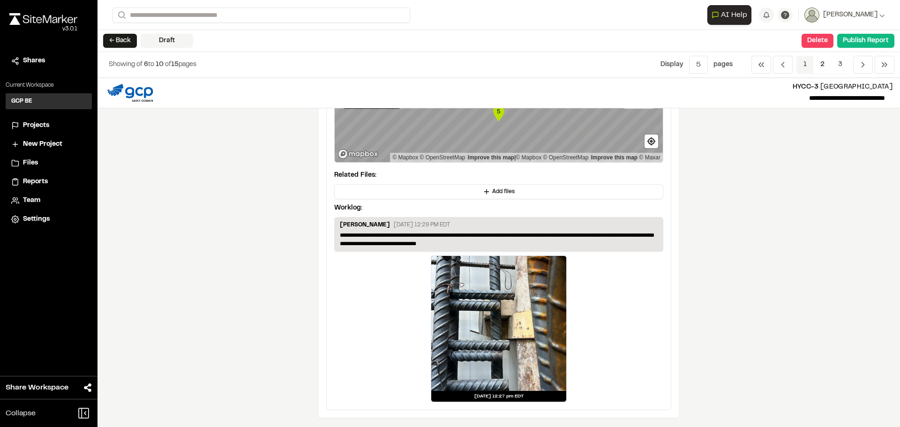
click at [807, 66] on span "1" at bounding box center [805, 65] width 17 height 18
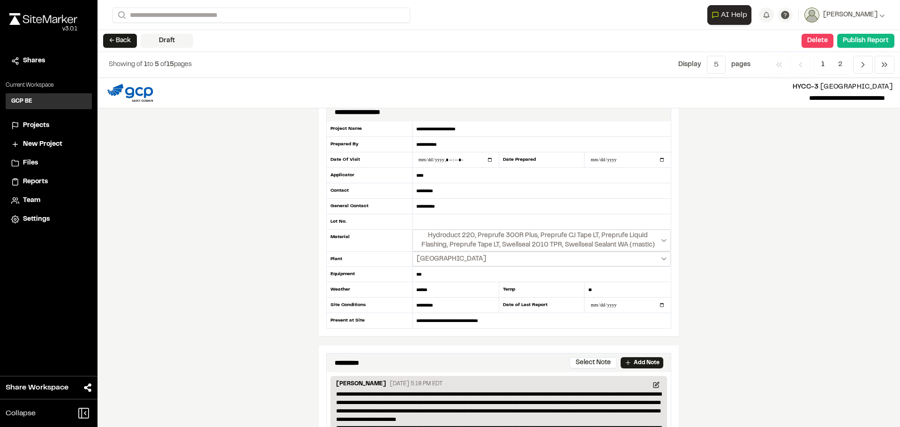
scroll to position [0, 0]
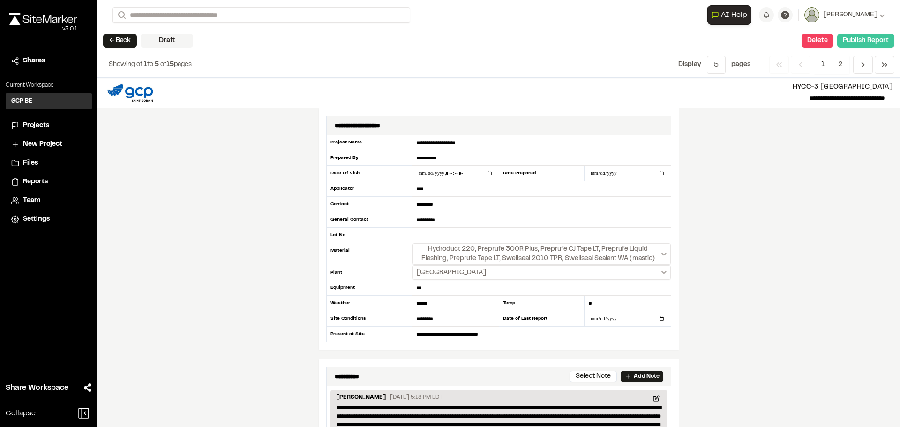
click at [874, 43] on button "Publish Report" at bounding box center [866, 41] width 57 height 14
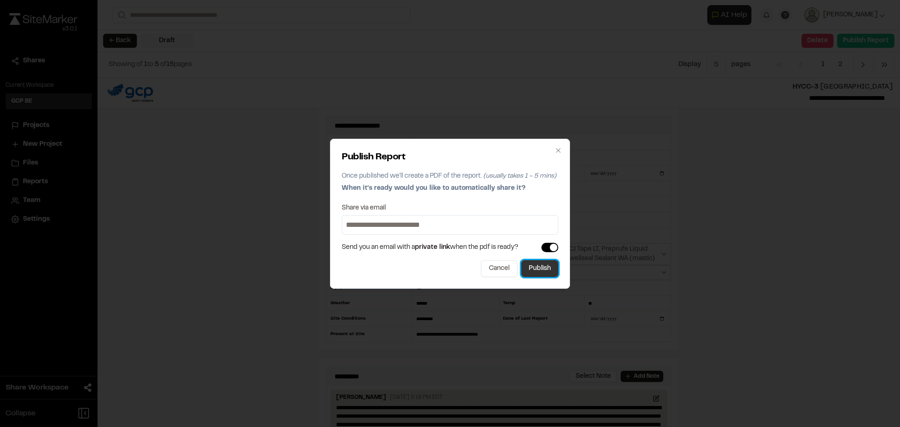
click at [537, 269] on button "Publish" at bounding box center [539, 268] width 37 height 17
